Goal: Find specific page/section: Find specific page/section

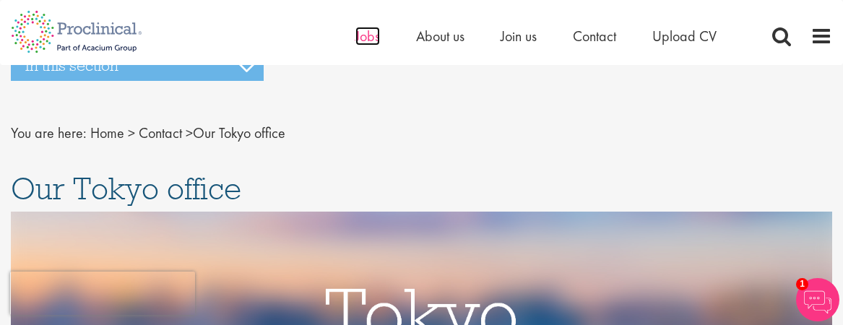
click at [370, 40] on span "Jobs" at bounding box center [367, 36] width 25 height 19
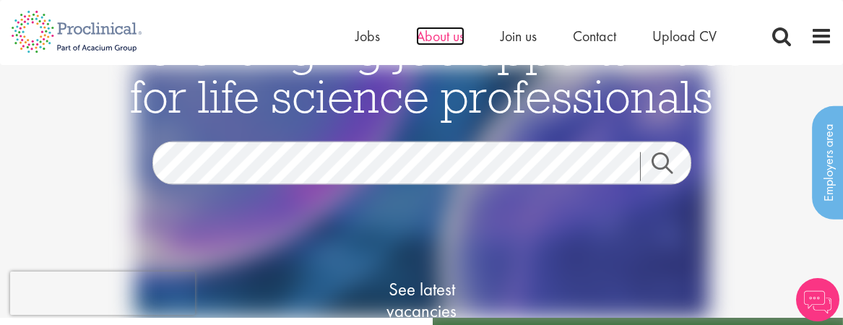
click at [439, 35] on span "About us" at bounding box center [440, 36] width 48 height 19
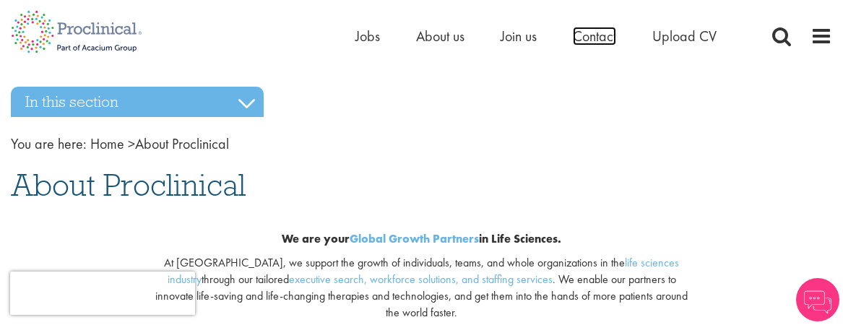
click at [590, 39] on span "Contact" at bounding box center [594, 36] width 43 height 19
